Goal: Information Seeking & Learning: Learn about a topic

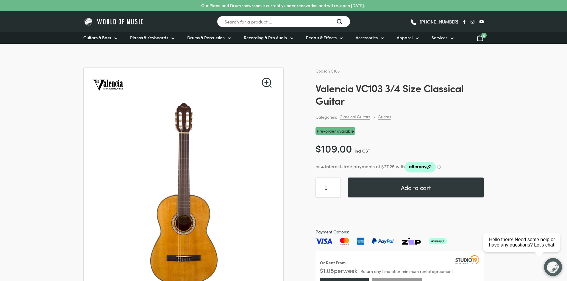
click at [263, 81] on link "🔍" at bounding box center [266, 83] width 10 height 10
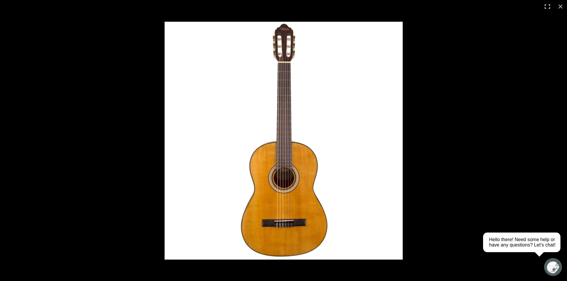
click at [547, 4] on button "Toggle fullscreen" at bounding box center [546, 6] width 13 height 13
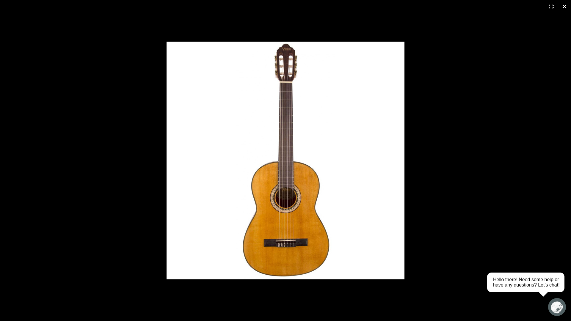
click at [566, 6] on button "Close (Esc)" at bounding box center [564, 6] width 13 height 13
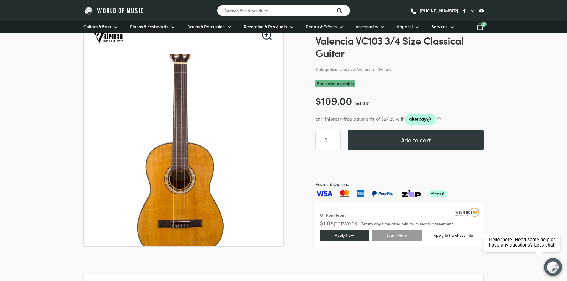
scroll to position [59, 0]
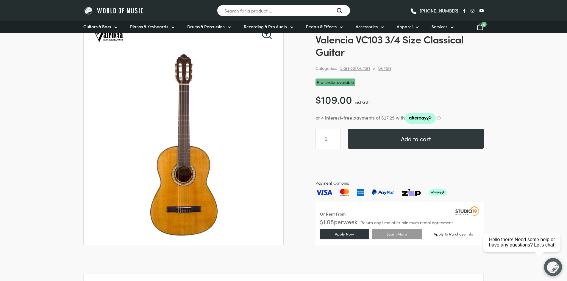
scroll to position [208, 0]
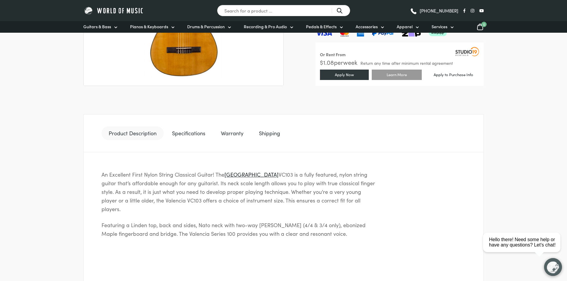
click at [184, 134] on link "Specifications" at bounding box center [189, 133] width 48 height 14
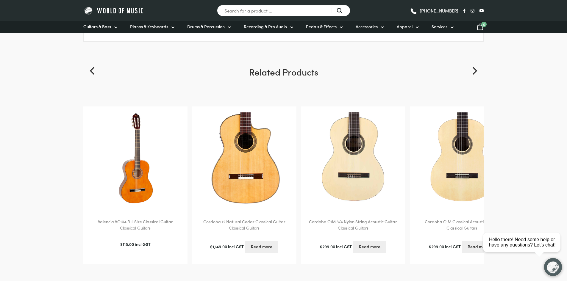
scroll to position [595, 0]
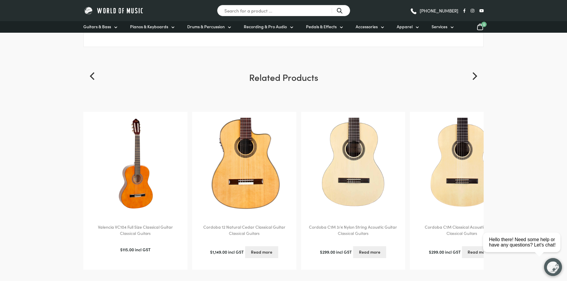
click at [244, 182] on img at bounding box center [244, 164] width 92 height 92
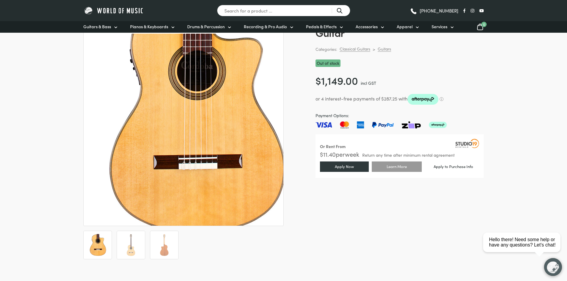
scroll to position [59, 0]
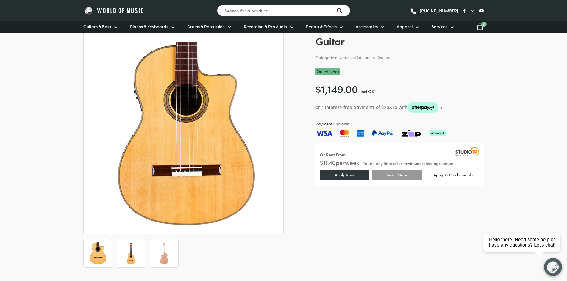
click at [119, 252] on li at bounding box center [131, 253] width 29 height 29
click at [161, 262] on img at bounding box center [164, 253] width 22 height 22
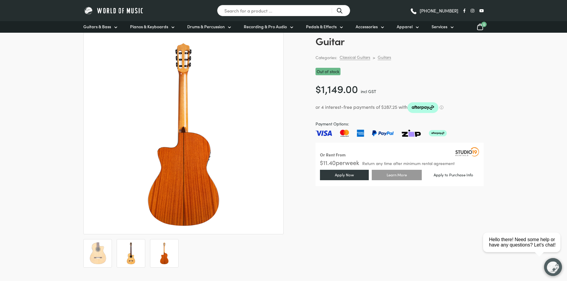
click at [140, 263] on img at bounding box center [131, 253] width 22 height 22
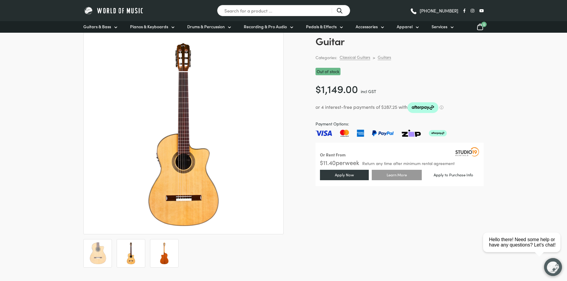
click at [155, 255] on img at bounding box center [164, 253] width 22 height 22
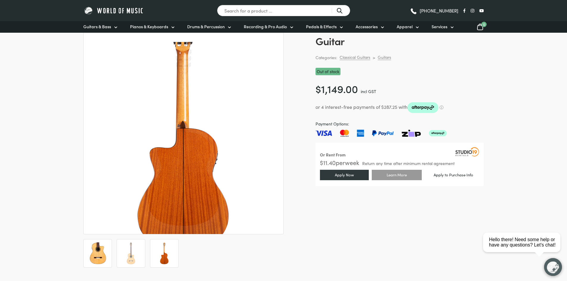
drag, startPoint x: 186, startPoint y: 168, endPoint x: 96, endPoint y: 260, distance: 128.5
click at [96, 260] on img at bounding box center [98, 253] width 22 height 22
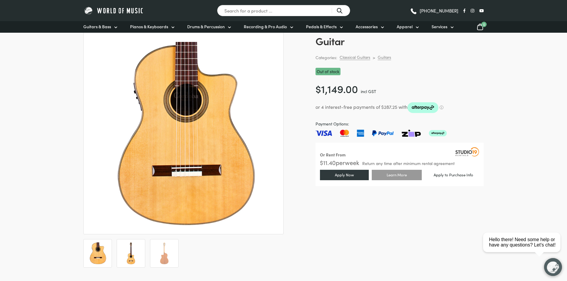
click at [134, 254] on img at bounding box center [131, 253] width 22 height 22
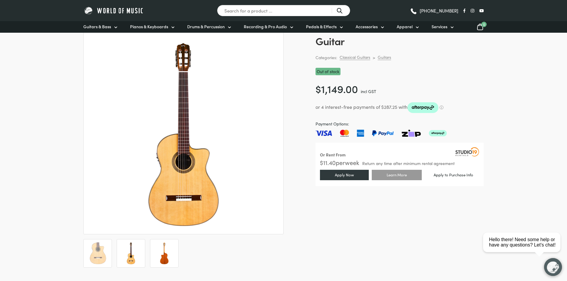
click at [165, 264] on img at bounding box center [164, 253] width 22 height 22
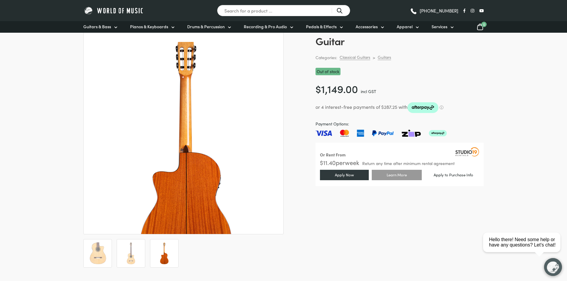
scroll to position [0, 0]
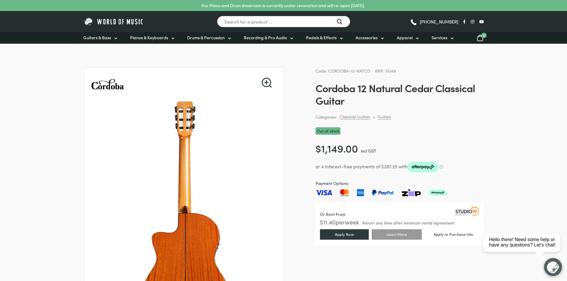
click at [175, 121] on img at bounding box center [185, 216] width 238 height 238
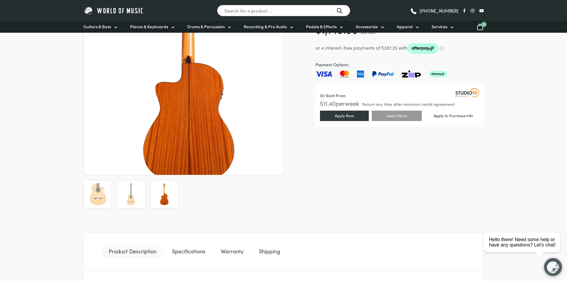
scroll to position [119, 0]
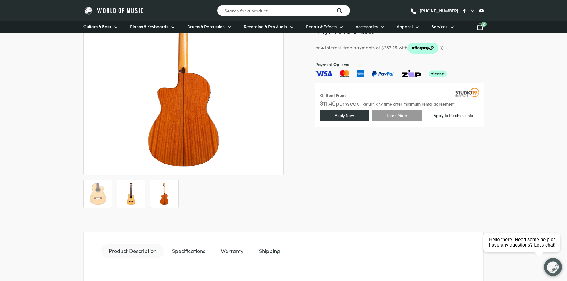
click at [141, 191] on img at bounding box center [131, 194] width 22 height 22
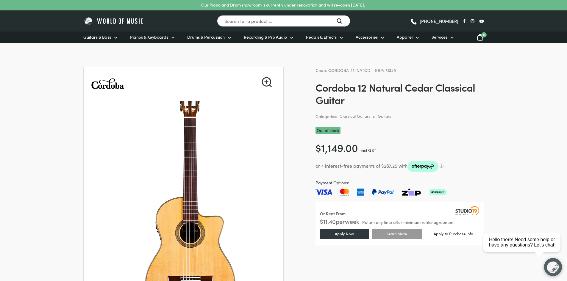
scroll to position [0, 0]
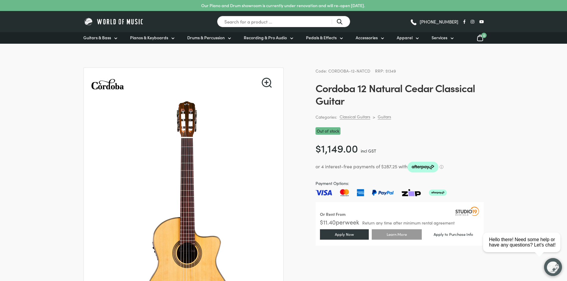
click at [164, 110] on img at bounding box center [187, 218] width 238 height 238
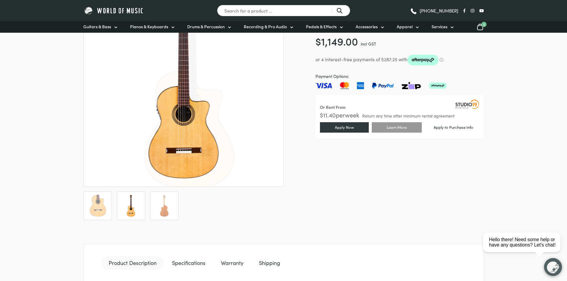
scroll to position [119, 0]
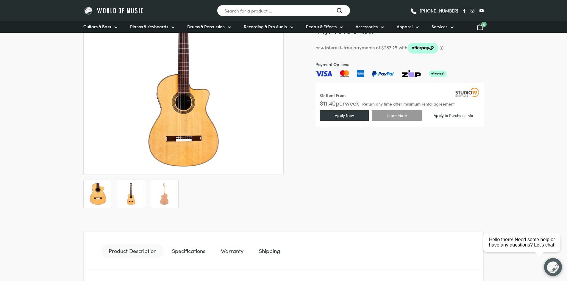
click at [109, 198] on li at bounding box center [97, 194] width 29 height 29
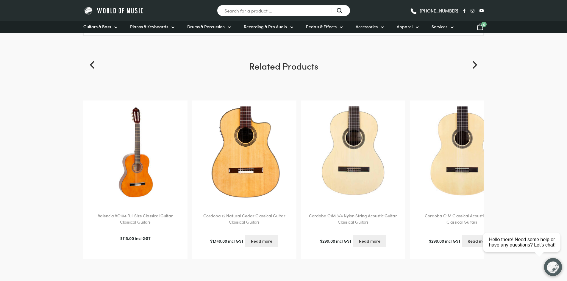
scroll to position [446, 0]
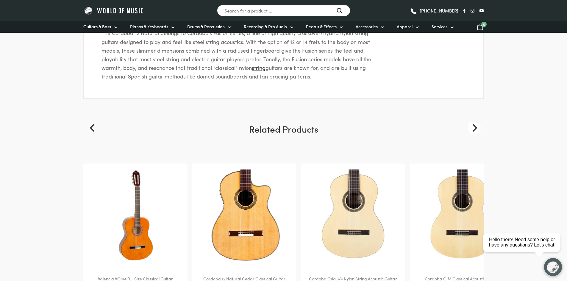
click at [474, 130] on icon "Next" at bounding box center [474, 128] width 5 height 8
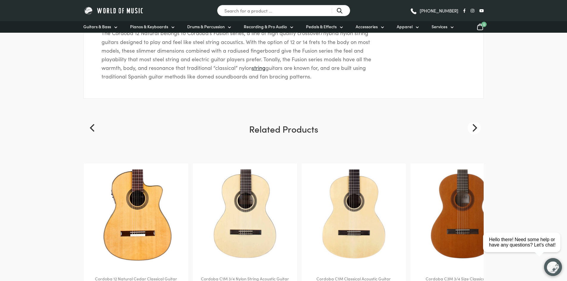
click at [474, 130] on icon "Next" at bounding box center [474, 128] width 5 height 8
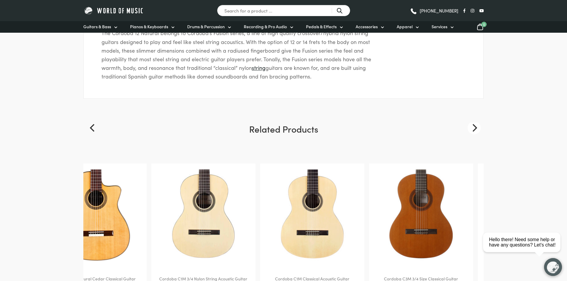
click at [474, 130] on icon "Next" at bounding box center [474, 128] width 5 height 8
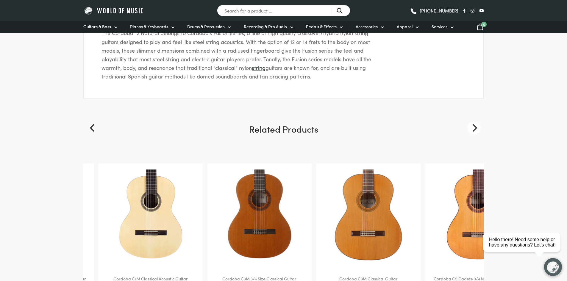
click at [474, 130] on icon "Next" at bounding box center [474, 128] width 5 height 8
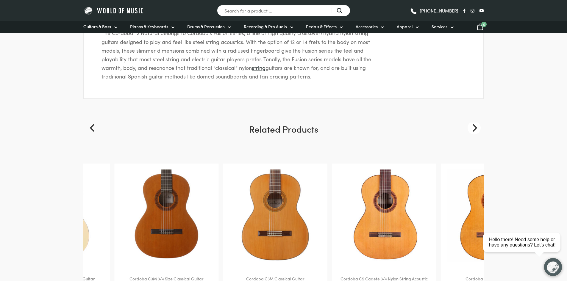
click at [474, 130] on icon "Next" at bounding box center [474, 128] width 5 height 8
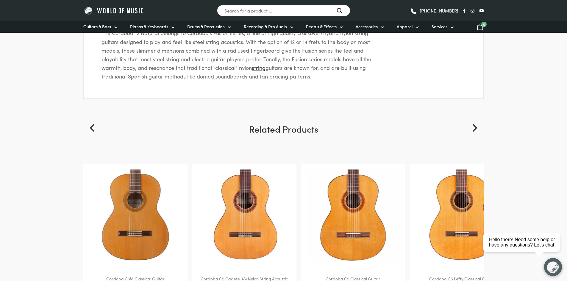
click at [137, 12] on img at bounding box center [113, 10] width 61 height 9
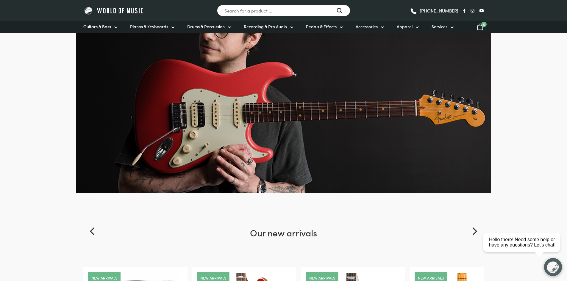
scroll to position [89, 0]
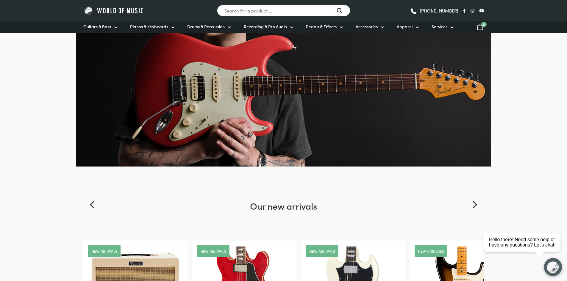
click at [230, 128] on img at bounding box center [283, 63] width 415 height 208
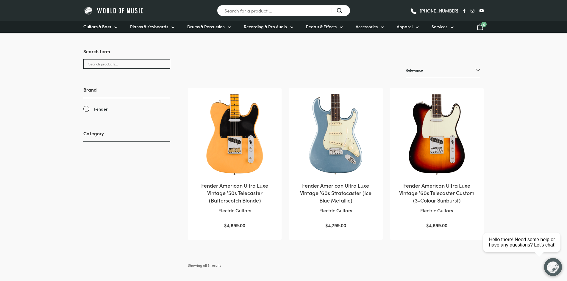
scroll to position [89, 0]
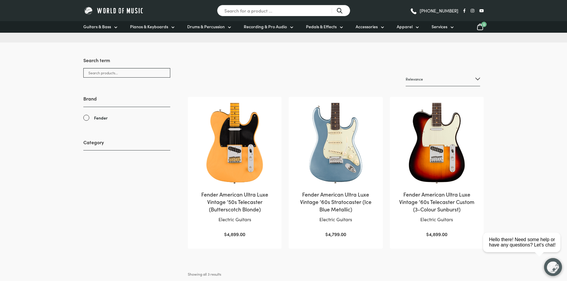
click at [236, 172] on img at bounding box center [235, 144] width 82 height 82
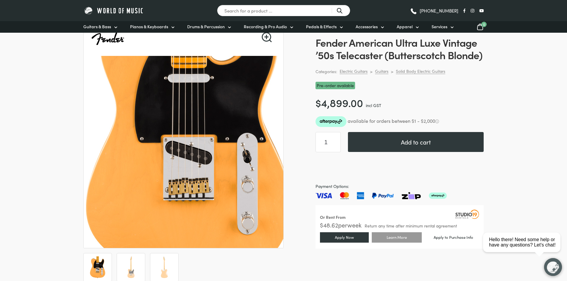
scroll to position [59, 0]
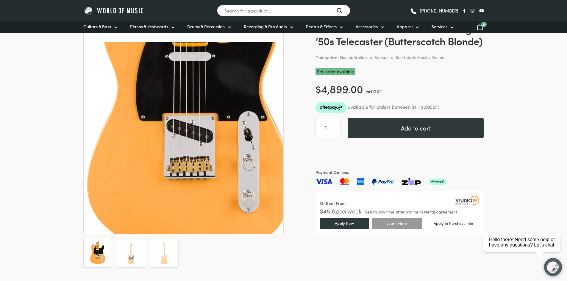
click at [170, 191] on img at bounding box center [189, 109] width 297 height 297
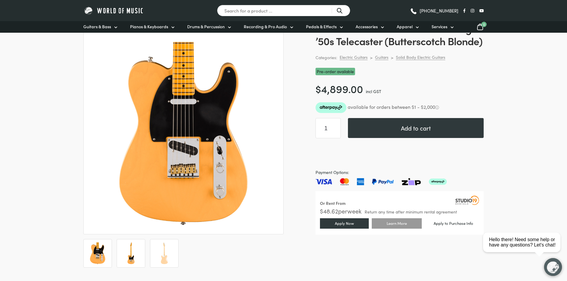
click at [131, 263] on img at bounding box center [131, 253] width 22 height 22
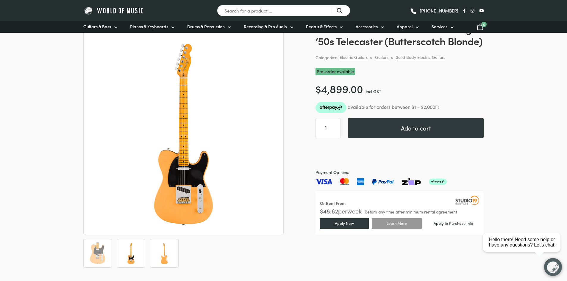
click at [164, 250] on img at bounding box center [164, 253] width 22 height 22
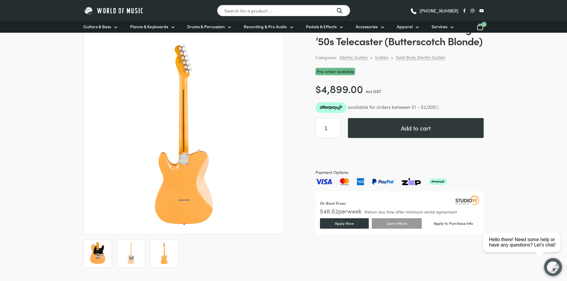
click at [103, 252] on img at bounding box center [98, 253] width 22 height 22
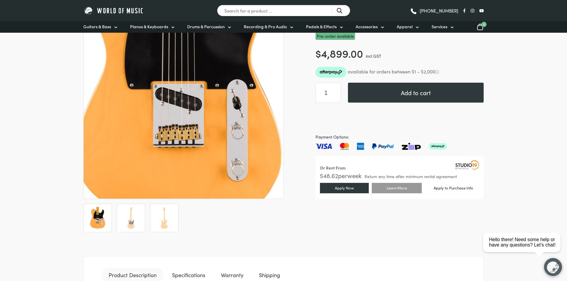
scroll to position [208, 0]
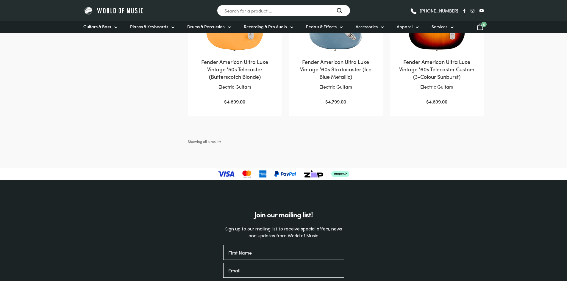
scroll to position [89, 0]
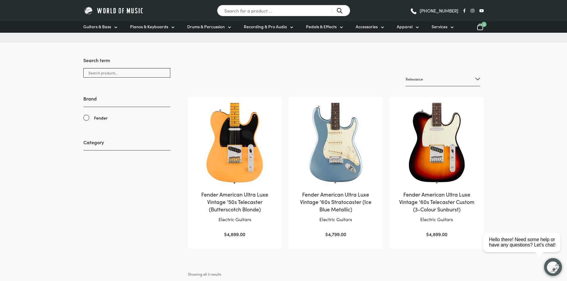
click at [478, 76] on select "Relevance Sort by popularity Sort by average rating Sort by latest Sort by pric…" at bounding box center [442, 79] width 74 height 14
click at [546, 106] on body "Our Piano and Drum showroom is currently under renovation and will re-open 1st …" at bounding box center [283, 261] width 567 height 701
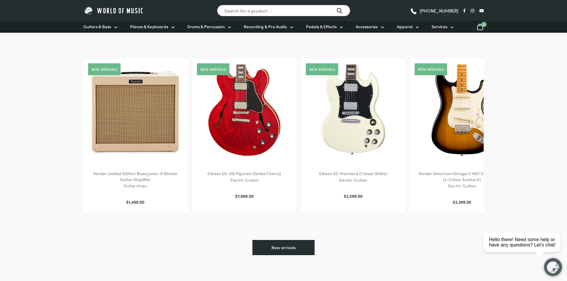
scroll to position [208, 0]
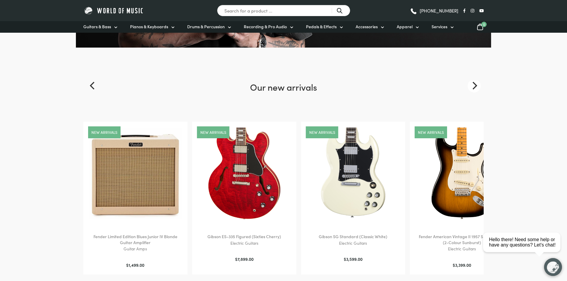
click at [475, 82] on icon "Next" at bounding box center [474, 86] width 8 height 8
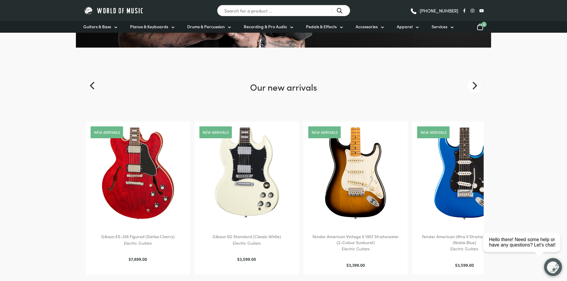
click at [475, 82] on icon "Next" at bounding box center [474, 86] width 8 height 8
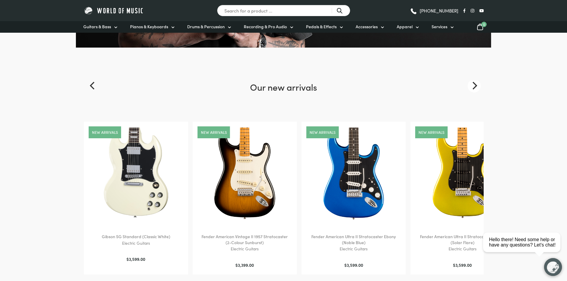
click at [475, 82] on icon "Next" at bounding box center [474, 86] width 8 height 8
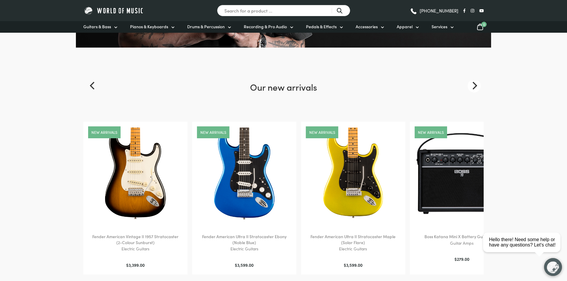
click at [475, 82] on icon "Next" at bounding box center [474, 86] width 8 height 8
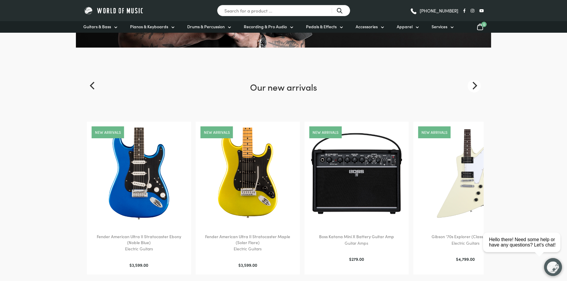
click at [475, 82] on icon "Next" at bounding box center [474, 86] width 8 height 8
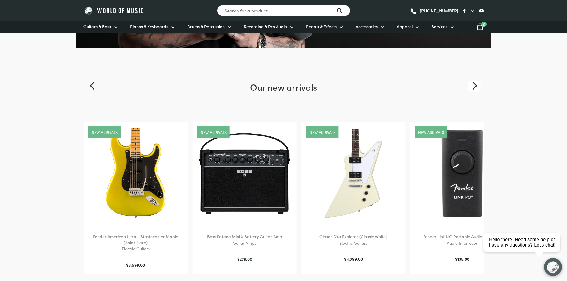
click at [475, 82] on icon "Next" at bounding box center [474, 86] width 8 height 8
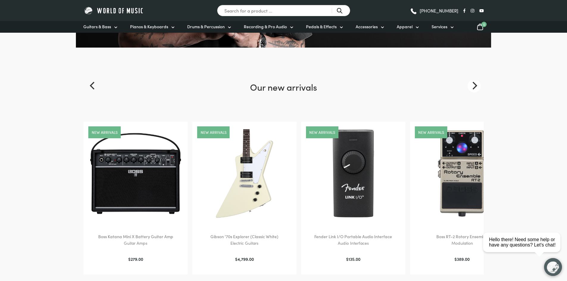
click at [475, 82] on icon "Next" at bounding box center [474, 86] width 8 height 8
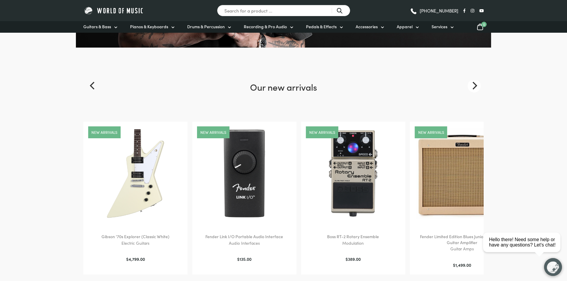
click at [475, 82] on icon "Next" at bounding box center [474, 86] width 8 height 8
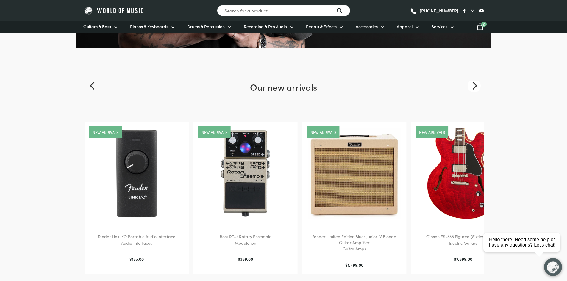
click at [475, 82] on icon "Next" at bounding box center [474, 86] width 8 height 8
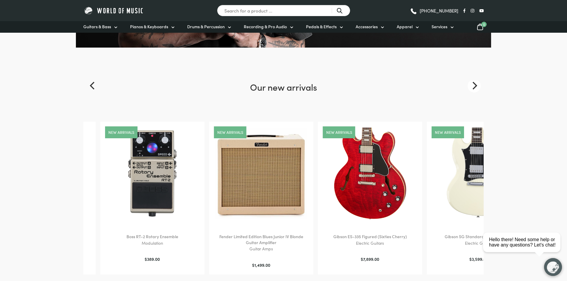
click at [475, 82] on icon "Next" at bounding box center [474, 86] width 8 height 8
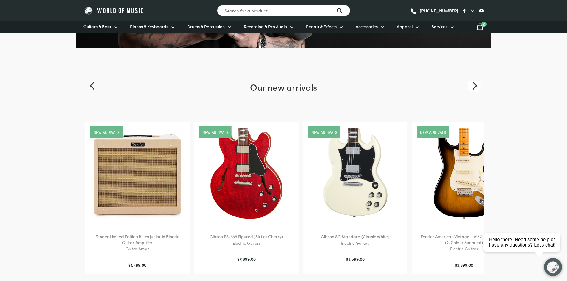
click at [475, 82] on icon "Next" at bounding box center [474, 86] width 8 height 8
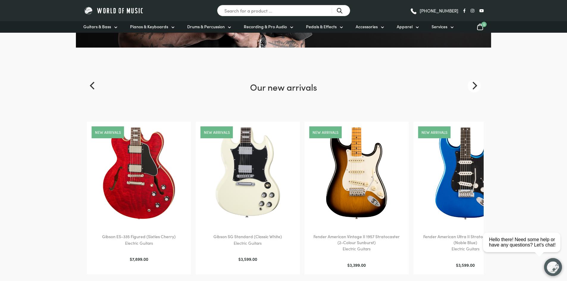
click at [475, 82] on icon "Next" at bounding box center [474, 86] width 8 height 8
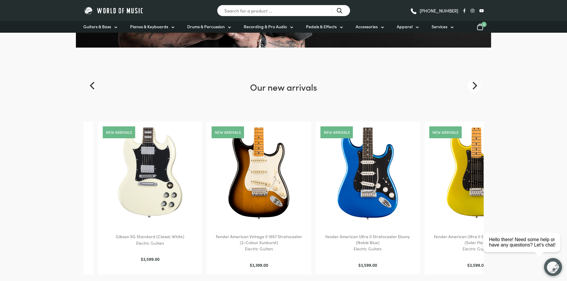
click at [475, 82] on icon "Next" at bounding box center [474, 86] width 8 height 8
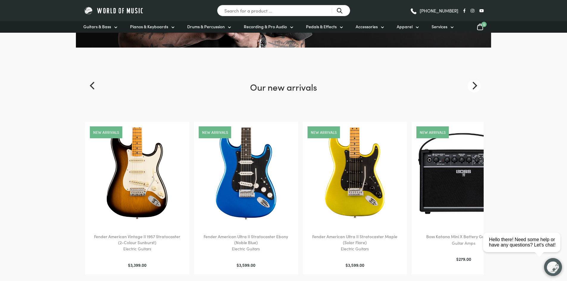
click at [475, 82] on icon "Next" at bounding box center [474, 86] width 8 height 8
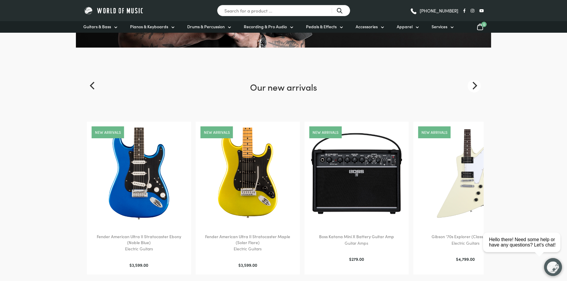
click at [475, 82] on icon "Next" at bounding box center [474, 86] width 8 height 8
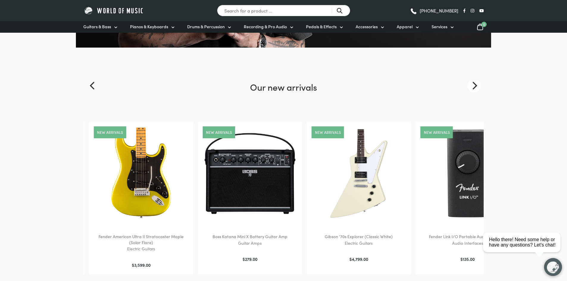
click at [474, 82] on icon "Next" at bounding box center [474, 86] width 8 height 8
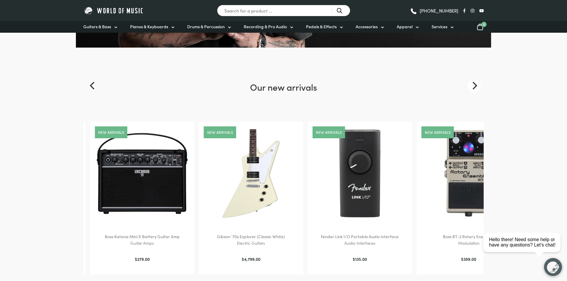
click at [474, 82] on icon "Next" at bounding box center [474, 86] width 8 height 8
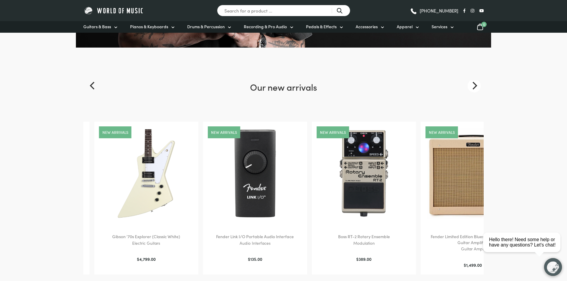
click at [474, 82] on icon "Next" at bounding box center [474, 86] width 8 height 8
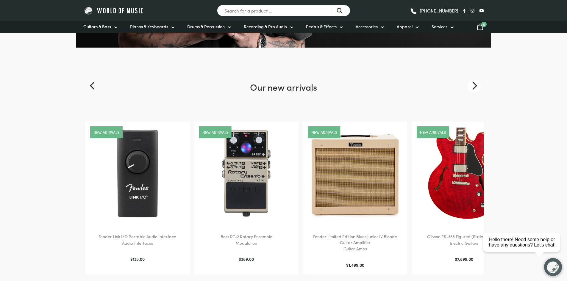
click at [474, 82] on icon "Next" at bounding box center [474, 86] width 8 height 8
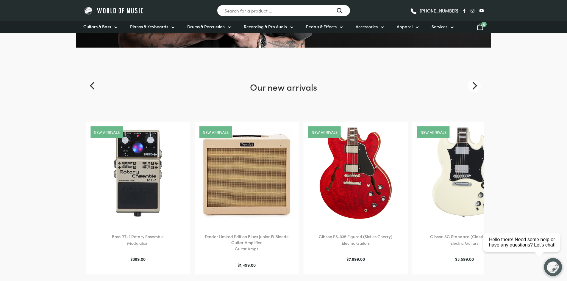
click at [474, 82] on icon "Next" at bounding box center [474, 86] width 8 height 8
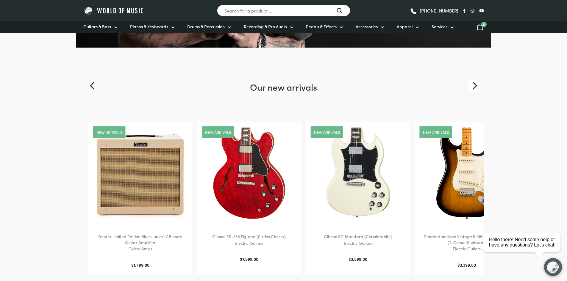
click at [474, 82] on icon "Next" at bounding box center [474, 86] width 8 height 8
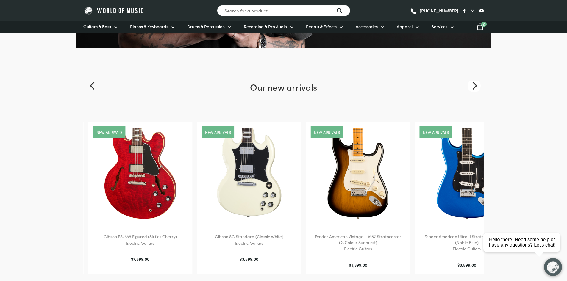
click at [474, 82] on icon "Next" at bounding box center [474, 86] width 8 height 8
